Goal: Obtain resource: Download file/media

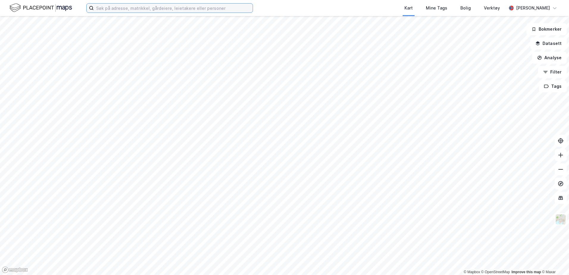
click at [110, 8] on input at bounding box center [173, 8] width 159 height 9
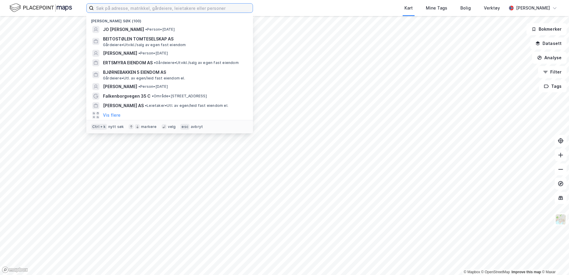
click at [101, 9] on input at bounding box center [173, 8] width 159 height 9
click at [109, 9] on input at bounding box center [173, 8] width 159 height 9
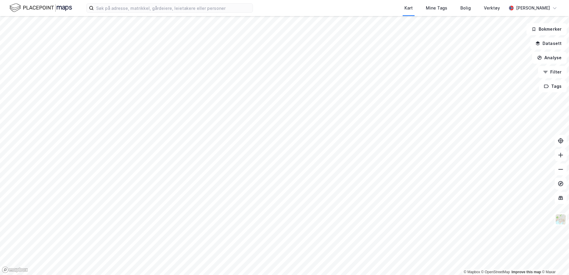
click at [80, 7] on div "Kart Mine Tags Bolig Verktøy [PERSON_NAME]" at bounding box center [284, 8] width 569 height 16
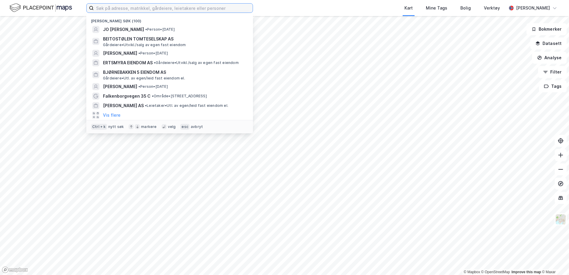
click at [109, 6] on input at bounding box center [173, 8] width 159 height 9
click at [126, 8] on input at bounding box center [173, 8] width 159 height 9
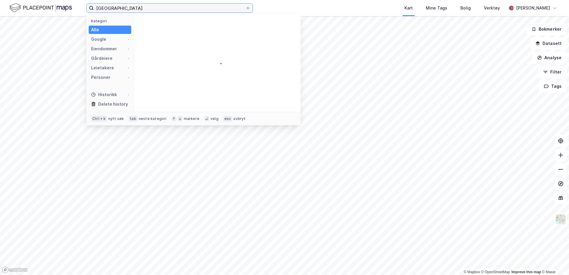
type input "[GEOGRAPHIC_DATA]"
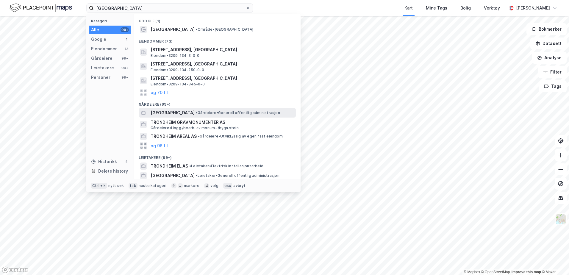
click at [184, 116] on div "[GEOGRAPHIC_DATA] • Gårdeiere • Generell offentlig administrasjon" at bounding box center [217, 113] width 157 height 10
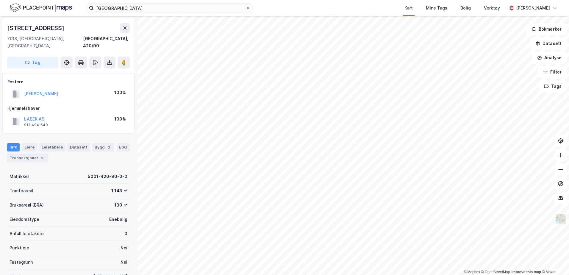
click at [86, 124] on div "Festere [PERSON_NAME] 100% Hjemmelshaver LABEK AS 912 494 640 100%" at bounding box center [68, 103] width 132 height 60
click at [107, 62] on icon at bounding box center [109, 63] width 5 height 2
click at [86, 72] on div "Last ned grunnbok" at bounding box center [80, 74] width 35 height 5
